Goal: Task Accomplishment & Management: Use online tool/utility

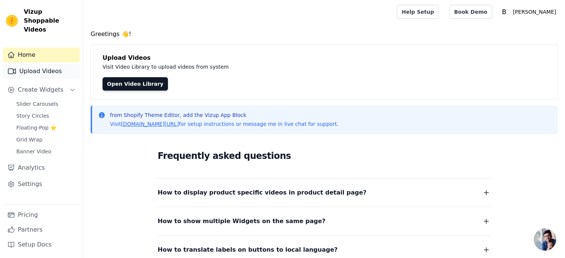
click at [52, 64] on link "Upload Videos" at bounding box center [41, 71] width 77 height 15
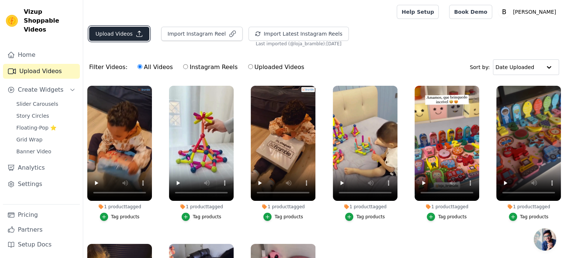
click at [117, 36] on button "Upload Videos" at bounding box center [119, 34] width 60 height 14
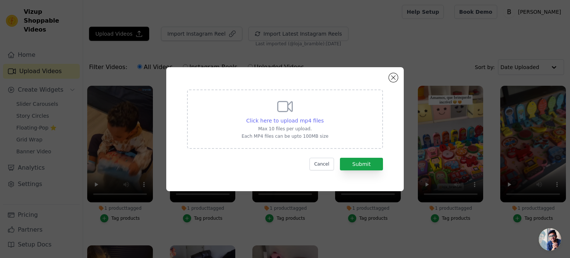
click at [290, 119] on span "Click here to upload mp4 files" at bounding box center [286, 121] width 78 height 6
click at [323, 117] on input "Click here to upload mp4 files Max 10 files per upload. Each MP4 files can be u…" at bounding box center [323, 117] width 0 height 0
click at [290, 123] on span "Click here to upload mp4 files" at bounding box center [286, 121] width 78 height 6
click at [323, 117] on input "Click here to upload mp4 files Max 10 files per upload. Each MP4 files can be u…" at bounding box center [323, 117] width 0 height 0
type input "C:\fakepath\Caminhão_Video_Produto2_Compressed.mp4"
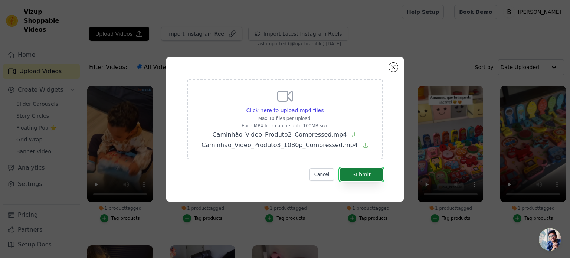
click at [365, 176] on button "Submit" at bounding box center [361, 174] width 43 height 13
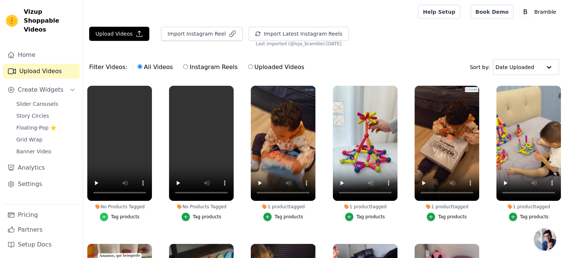
click at [105, 216] on icon "button" at bounding box center [103, 216] width 5 height 5
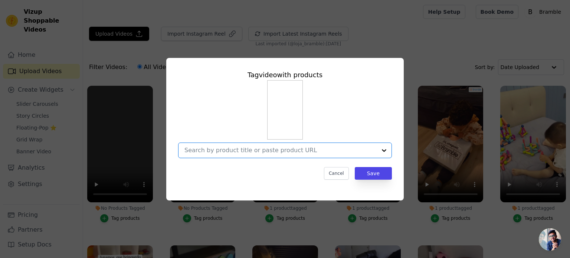
click at [307, 150] on input "No Products Tagged Tag video with products Option undefined, selected. Select i…" at bounding box center [281, 150] width 192 height 7
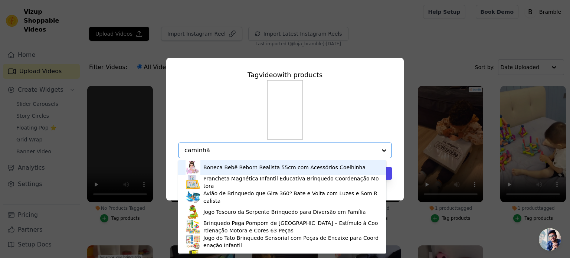
type input "caminhão"
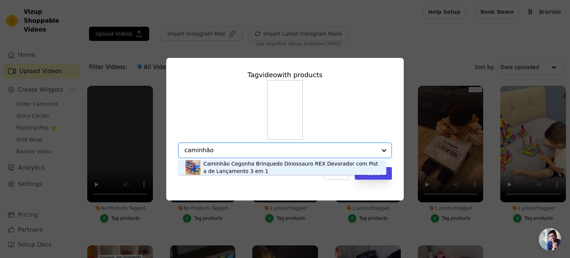
click at [286, 164] on div "Caminhão Cegonha Brinquedo Dinossauro REX Devorador com Pista de Lançamento 3 e…" at bounding box center [291, 167] width 176 height 15
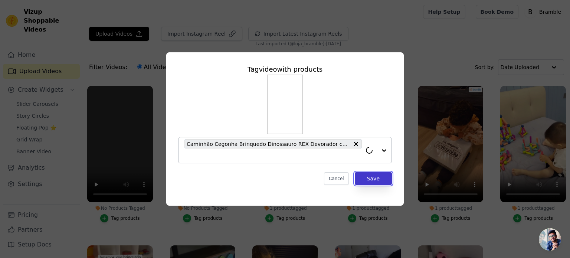
click at [369, 176] on button "Save" at bounding box center [373, 178] width 37 height 13
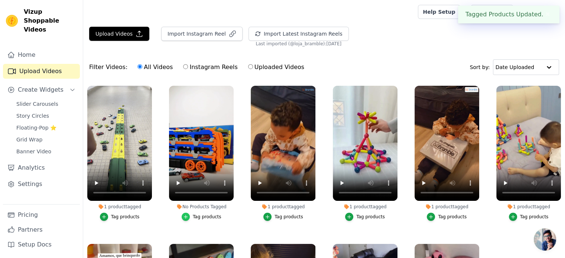
click at [186, 217] on icon "button" at bounding box center [185, 216] width 3 height 3
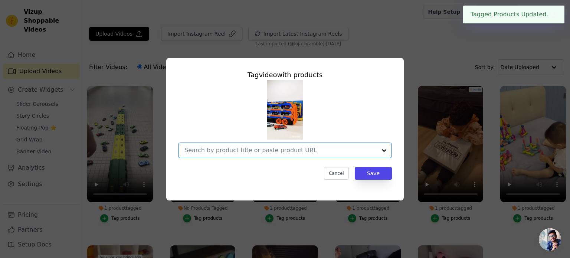
click at [236, 151] on input "No Products Tagged Tag video with products Option undefined, selected. Select i…" at bounding box center [281, 150] width 192 height 7
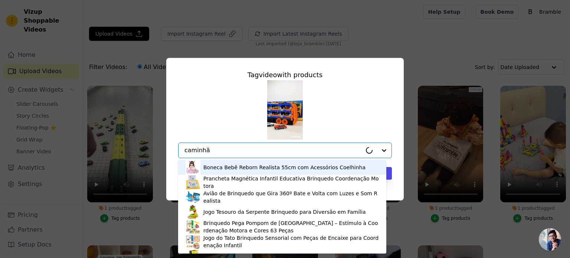
type input "caminhão"
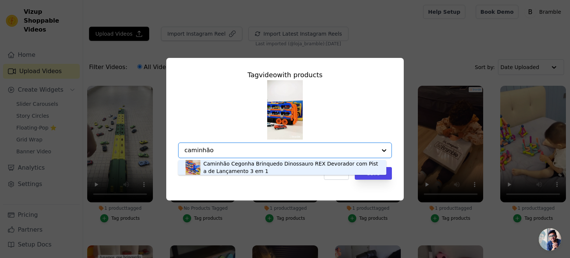
drag, startPoint x: 268, startPoint y: 166, endPoint x: 312, endPoint y: 179, distance: 45.0
click at [269, 166] on div "Caminhão Cegonha Brinquedo Dinossauro REX Devorador com Pista de Lançamento 3 e…" at bounding box center [291, 167] width 176 height 15
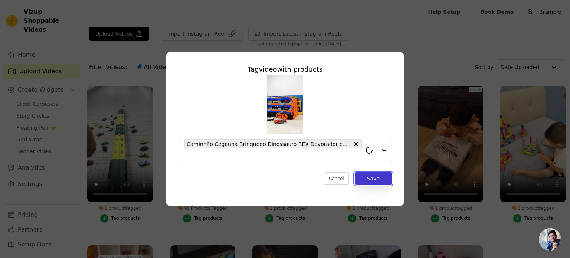
click at [380, 180] on button "Save" at bounding box center [373, 178] width 37 height 13
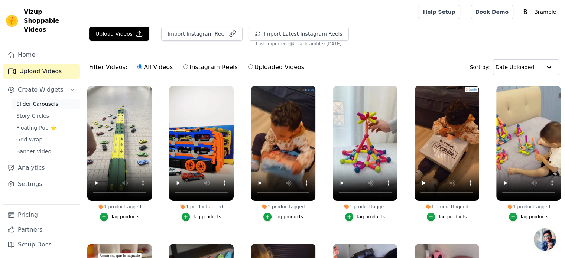
click at [31, 100] on span "Slider Carousels" at bounding box center [37, 103] width 42 height 7
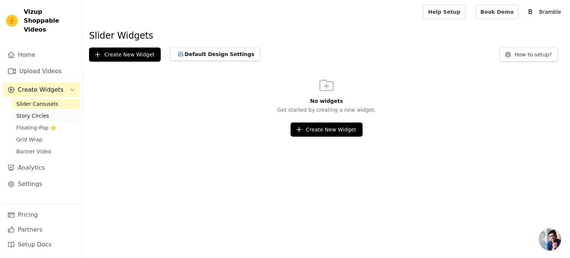
click at [43, 112] on span "Story Circles" at bounding box center [32, 115] width 33 height 7
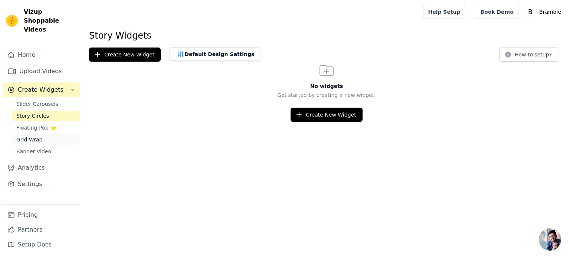
click at [31, 136] on span "Grid Wrap" at bounding box center [29, 139] width 26 height 7
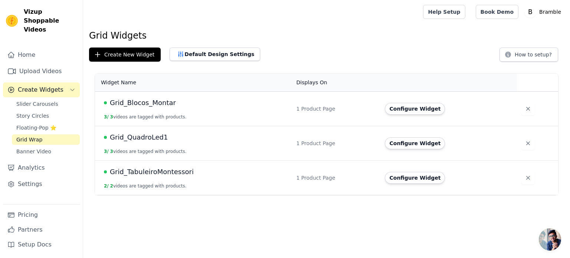
click at [163, 172] on span "Grid_TabuleiroMontessori" at bounding box center [152, 172] width 84 height 10
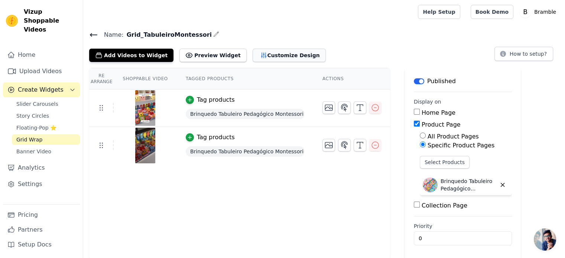
click at [262, 59] on button "Customize Design" at bounding box center [288, 55] width 73 height 13
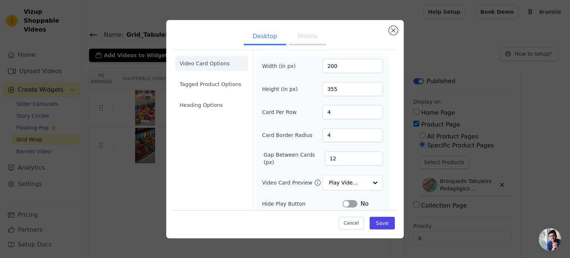
click at [305, 39] on button "Mobile" at bounding box center [307, 37] width 37 height 16
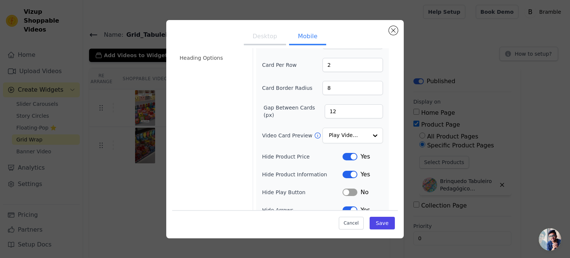
scroll to position [91, 0]
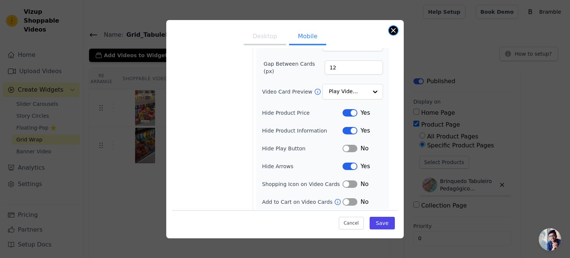
click at [389, 31] on button "Close modal" at bounding box center [393, 30] width 9 height 9
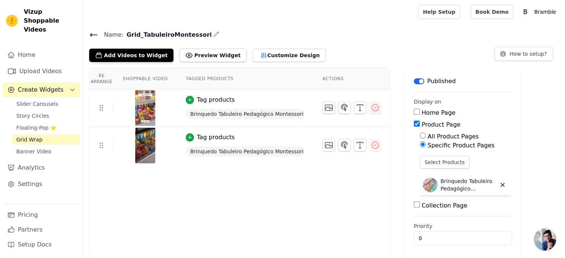
click at [94, 34] on icon at bounding box center [93, 34] width 7 height 3
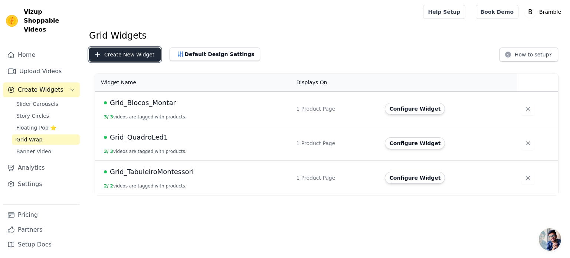
click at [134, 54] on button "Create New Widget" at bounding box center [125, 55] width 72 height 14
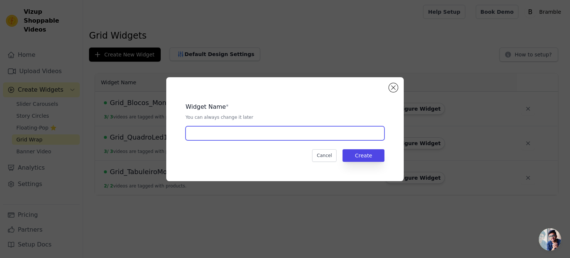
click at [248, 136] on input "text" at bounding box center [285, 133] width 199 height 14
type input "Grid_Caminao_Cegonha"
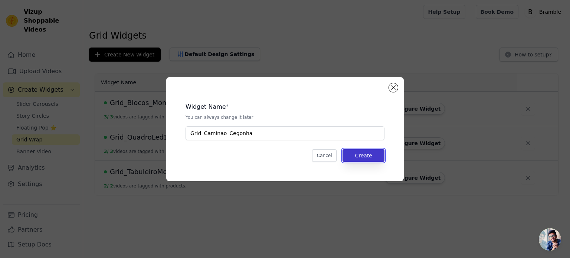
click at [365, 156] on button "Create" at bounding box center [364, 155] width 42 height 13
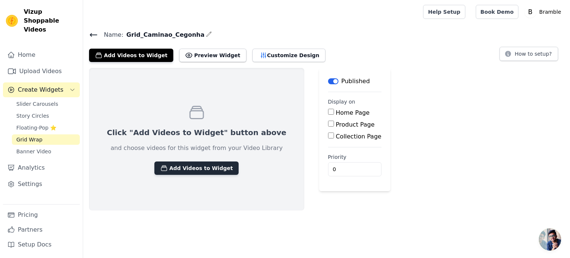
click at [172, 169] on button "Add Videos to Widget" at bounding box center [196, 168] width 84 height 13
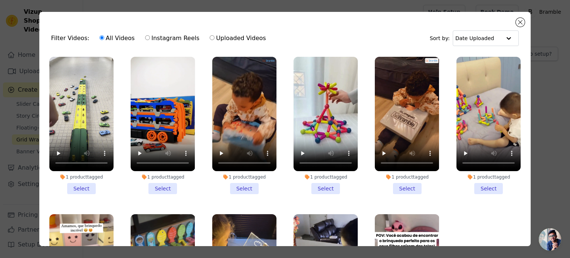
click at [160, 187] on li "1 product tagged Select" at bounding box center [163, 125] width 64 height 137
click at [0, 0] on input "1 product tagged Select" at bounding box center [0, 0] width 0 height 0
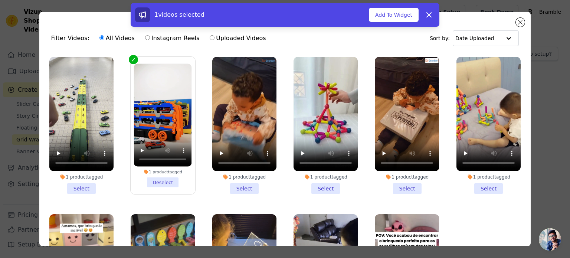
click at [81, 185] on li "1 product tagged Select" at bounding box center [81, 125] width 64 height 137
click at [0, 0] on input "1 product tagged Select" at bounding box center [0, 0] width 0 height 0
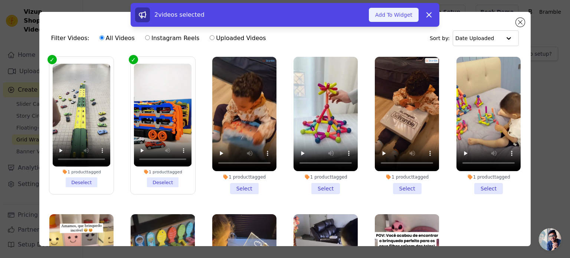
click at [405, 12] on button "Add To Widget" at bounding box center [394, 15] width 50 height 14
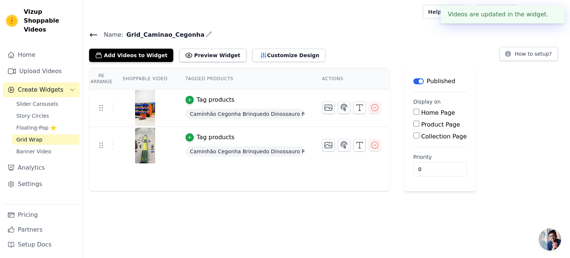
click at [414, 125] on input "Product Page" at bounding box center [417, 124] width 6 height 6
checkbox input "true"
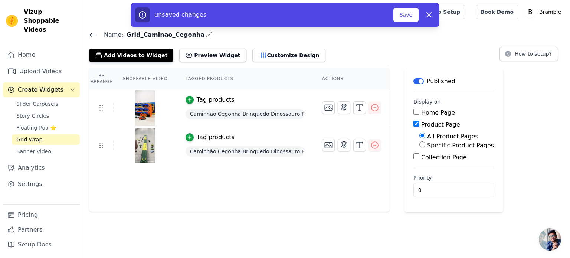
click at [420, 144] on input "Specific Product Pages" at bounding box center [423, 144] width 6 height 6
radio input "true"
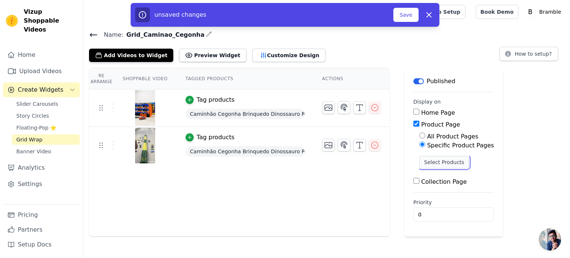
click at [429, 160] on button "Select Products" at bounding box center [445, 162] width 50 height 13
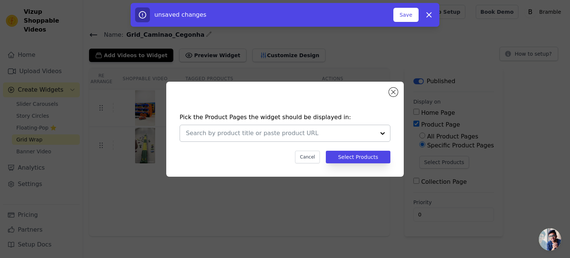
click at [294, 137] on input "text" at bounding box center [280, 133] width 189 height 9
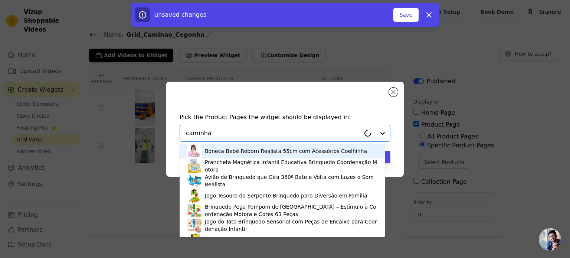
type input "caminhão"
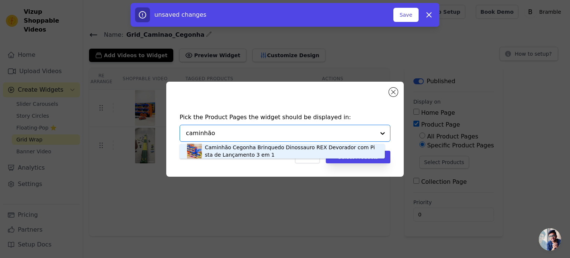
click at [277, 154] on div "Caminhão Cegonha Brinquedo Dinossauro REX Devorador com Pista de Lançamento 3 e…" at bounding box center [291, 151] width 173 height 15
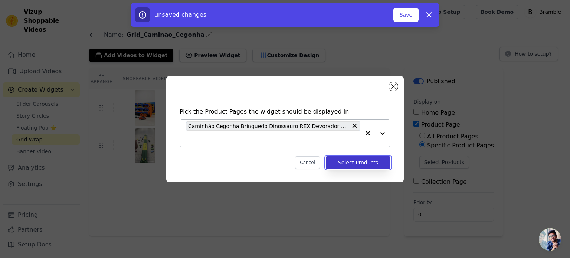
click at [357, 163] on button "Select Products" at bounding box center [358, 162] width 65 height 13
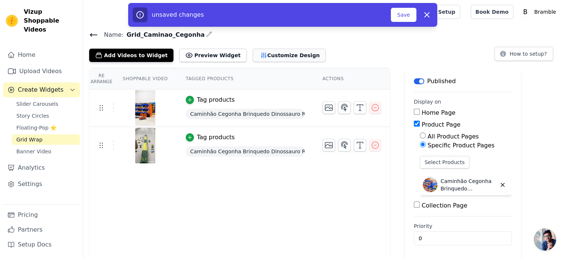
click at [252, 55] on button "Customize Design" at bounding box center [288, 55] width 73 height 13
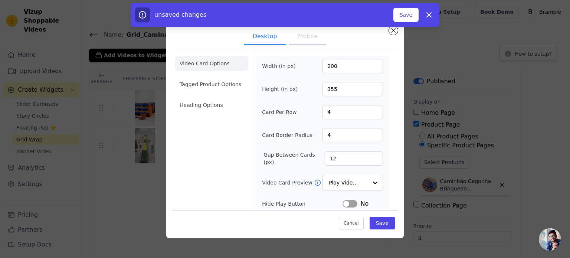
click at [304, 33] on button "Mobile" at bounding box center [307, 37] width 37 height 16
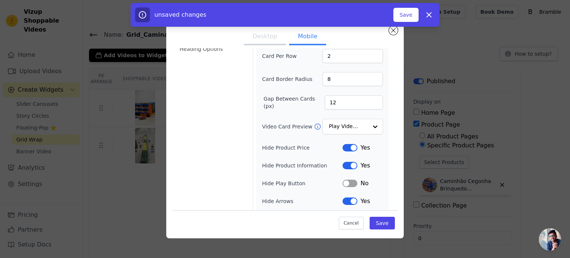
scroll to position [91, 0]
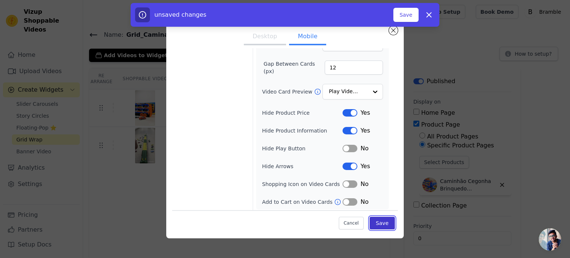
click at [382, 226] on button "Save" at bounding box center [382, 223] width 25 height 13
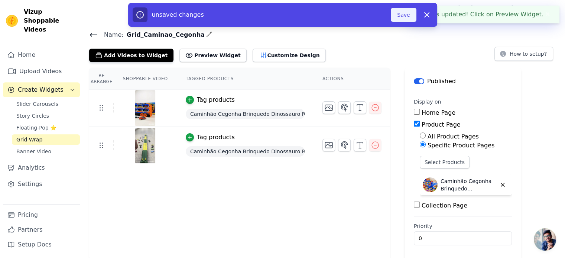
click at [403, 14] on button "Save" at bounding box center [403, 15] width 25 height 14
click at [402, 18] on button "Save" at bounding box center [403, 15] width 25 height 14
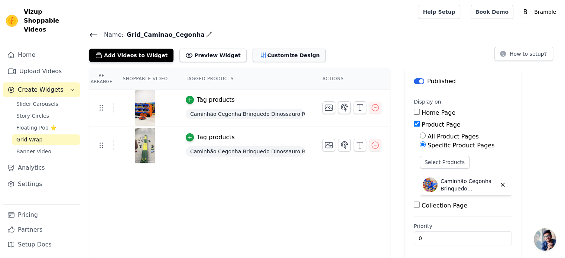
click at [284, 56] on button "Customize Design" at bounding box center [288, 55] width 73 height 13
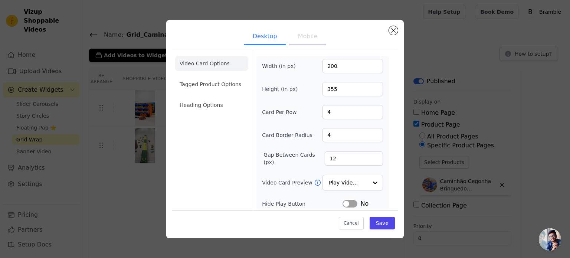
click at [309, 40] on button "Mobile" at bounding box center [307, 37] width 37 height 16
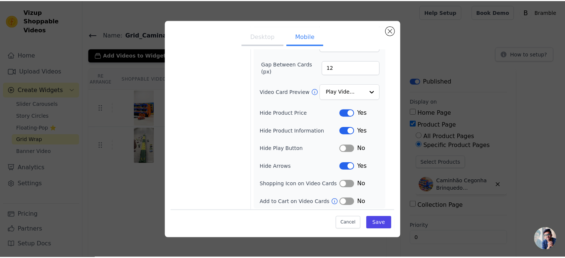
scroll to position [0, 0]
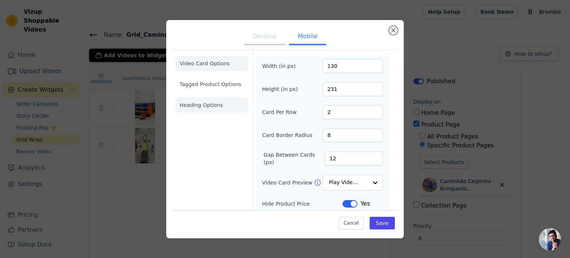
click at [226, 102] on li "Heading Options" at bounding box center [211, 105] width 73 height 15
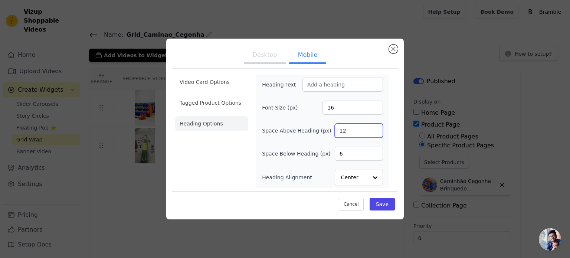
drag, startPoint x: 361, startPoint y: 131, endPoint x: 341, endPoint y: 129, distance: 20.1
click at [341, 129] on input "12" at bounding box center [359, 131] width 48 height 14
click at [350, 131] on input "12" at bounding box center [359, 131] width 48 height 14
click at [358, 130] on input "12" at bounding box center [359, 131] width 48 height 14
click at [361, 131] on input "12" at bounding box center [359, 131] width 48 height 14
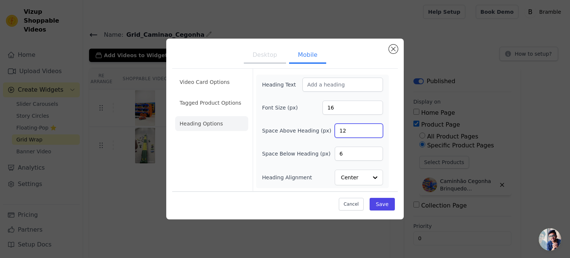
click at [361, 131] on input "12" at bounding box center [359, 131] width 48 height 14
type input "3"
click at [349, 154] on input "6" at bounding box center [359, 154] width 48 height 14
click at [354, 156] on input "63" at bounding box center [359, 154] width 48 height 14
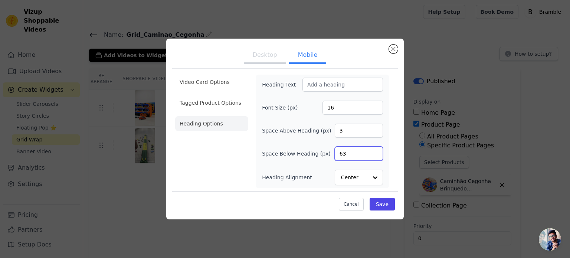
click at [354, 156] on input "63" at bounding box center [359, 154] width 48 height 14
type input "3"
click at [381, 203] on button "Save" at bounding box center [382, 204] width 25 height 13
